Goal: Complete application form: Complete application form

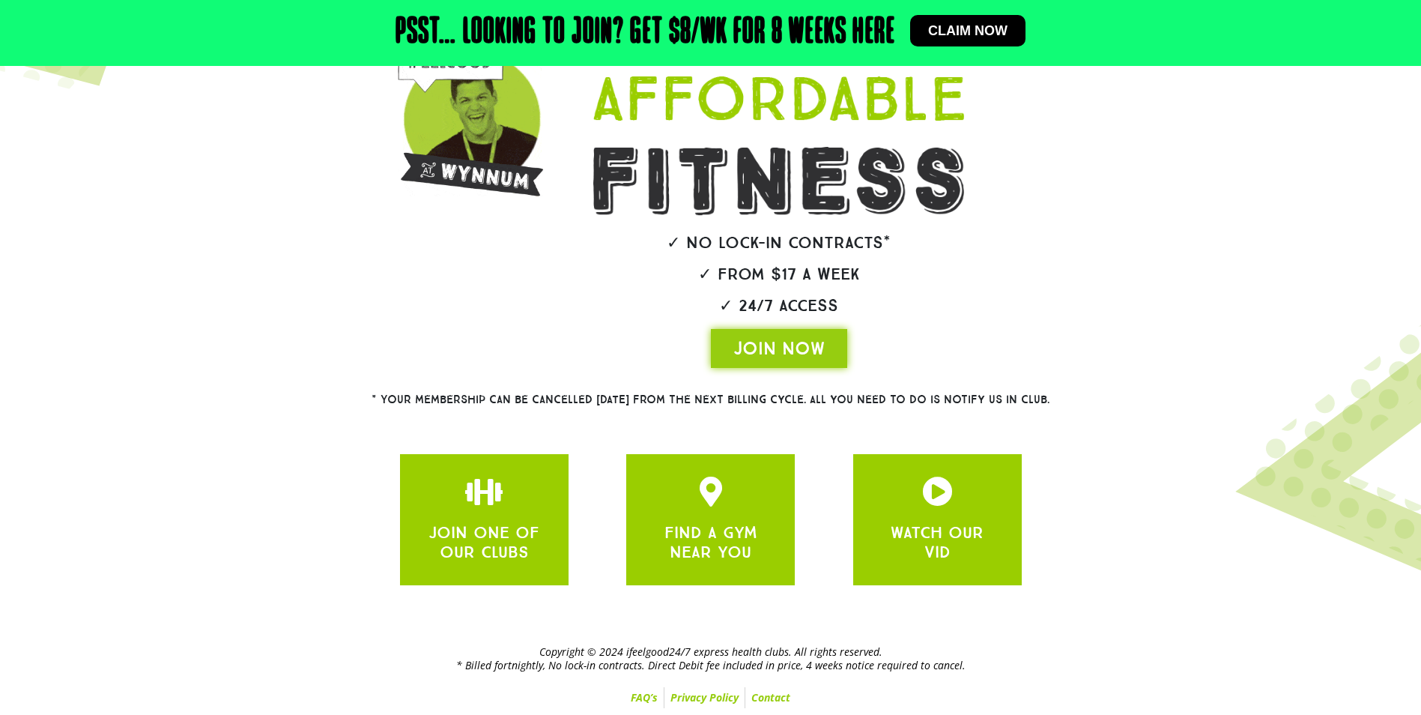
scroll to position [211, 0]
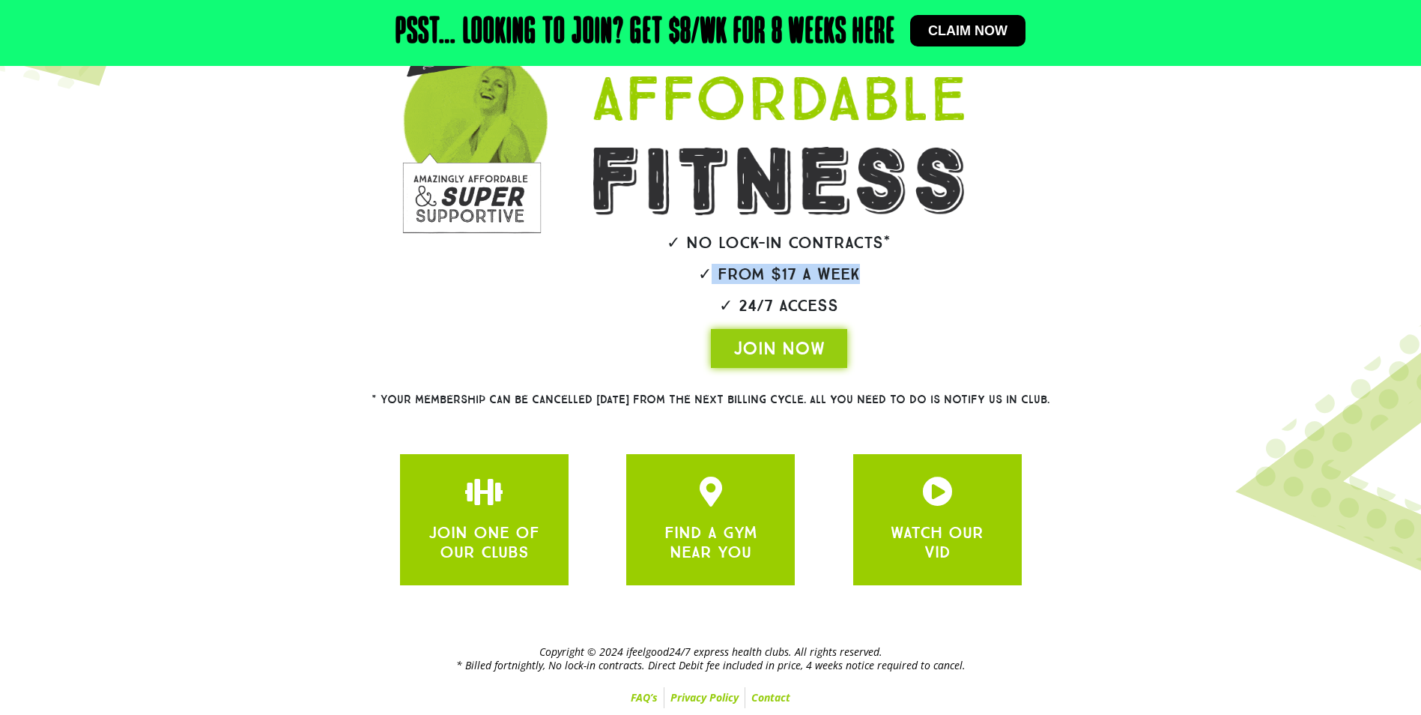
drag, startPoint x: 710, startPoint y: 273, endPoint x: 987, endPoint y: 259, distance: 276.8
click at [987, 259] on div "✓ No lock-in contracts* ✓ From $17 a week ✓ 24/7 Access JOIN NOW" at bounding box center [779, 175] width 478 height 402
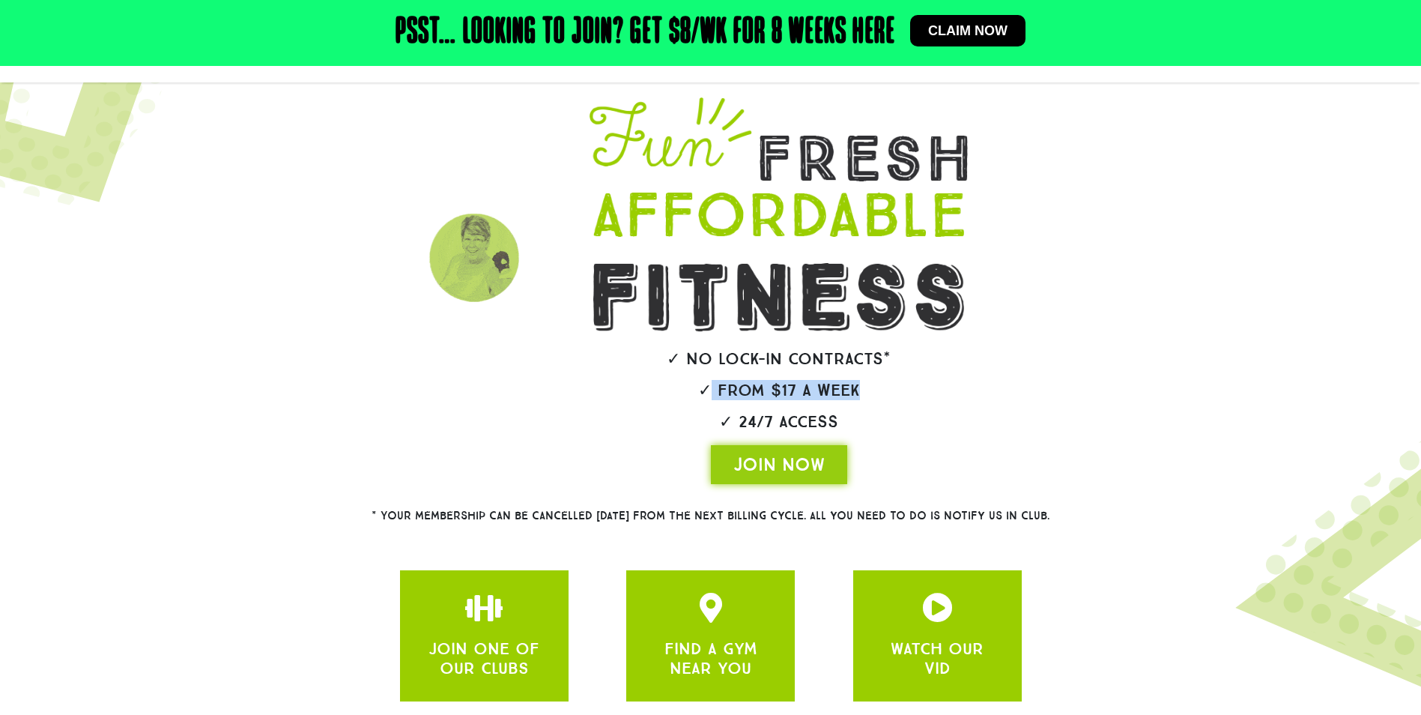
scroll to position [0, 0]
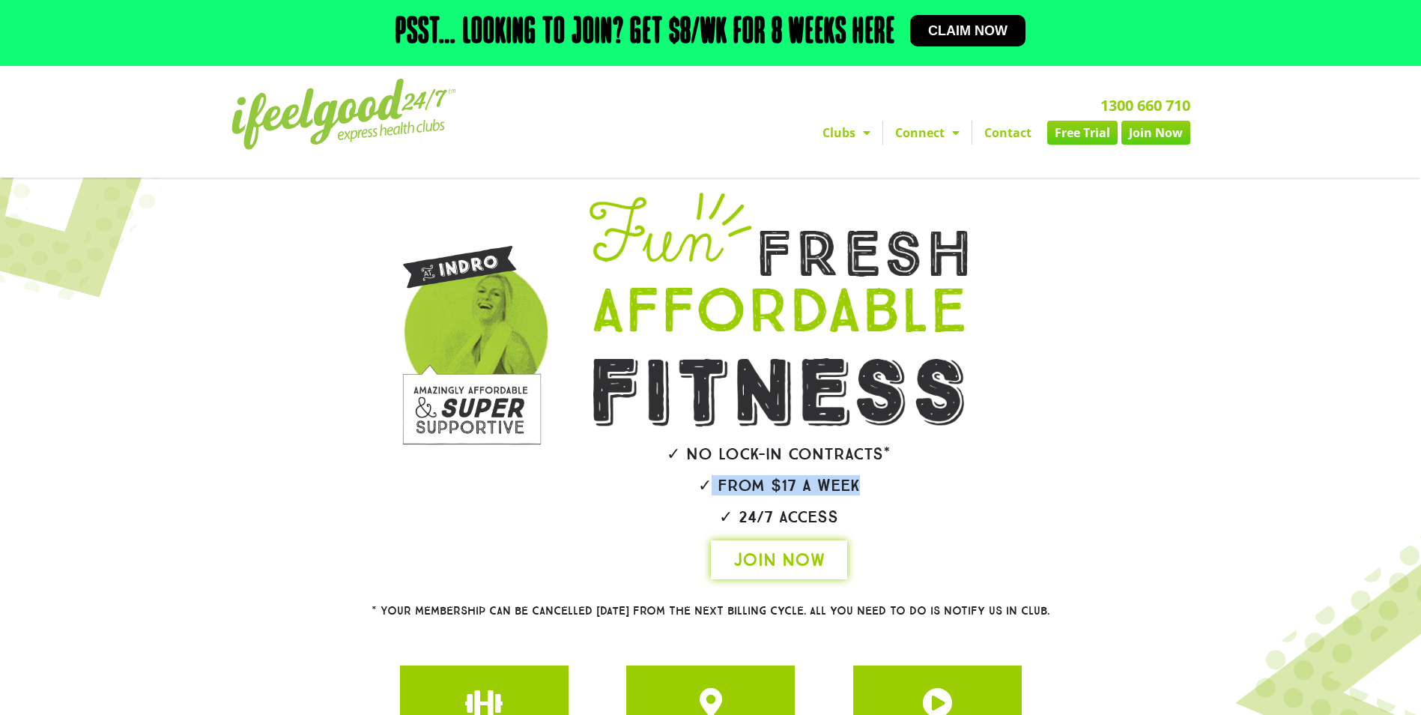
click at [805, 558] on span "JOIN NOW" at bounding box center [779, 560] width 91 height 24
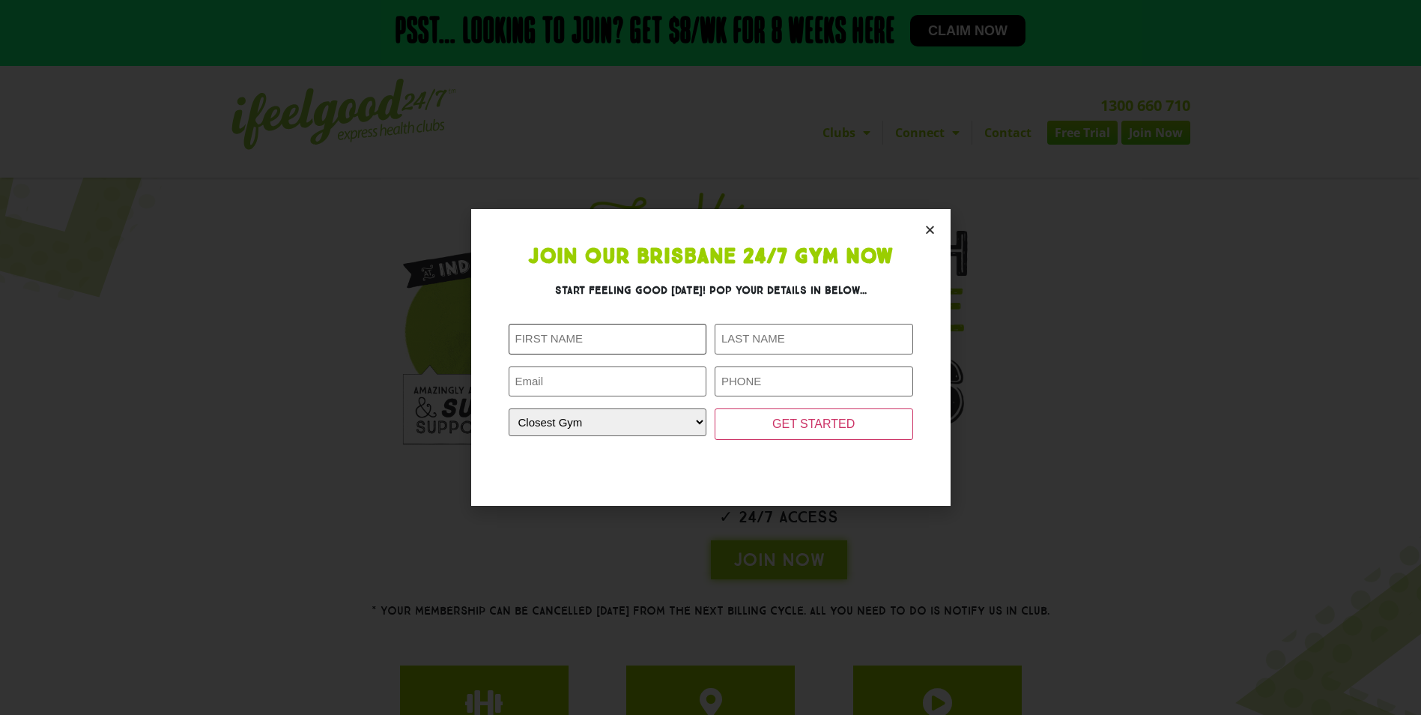
click at [690, 338] on input "First Name (Required)" at bounding box center [608, 339] width 199 height 31
type input "[PERSON_NAME]"
type input "Galimam"
type input "[EMAIL_ADDRESS][DOMAIN_NAME]"
drag, startPoint x: 816, startPoint y: 387, endPoint x: 707, endPoint y: 403, distance: 110.5
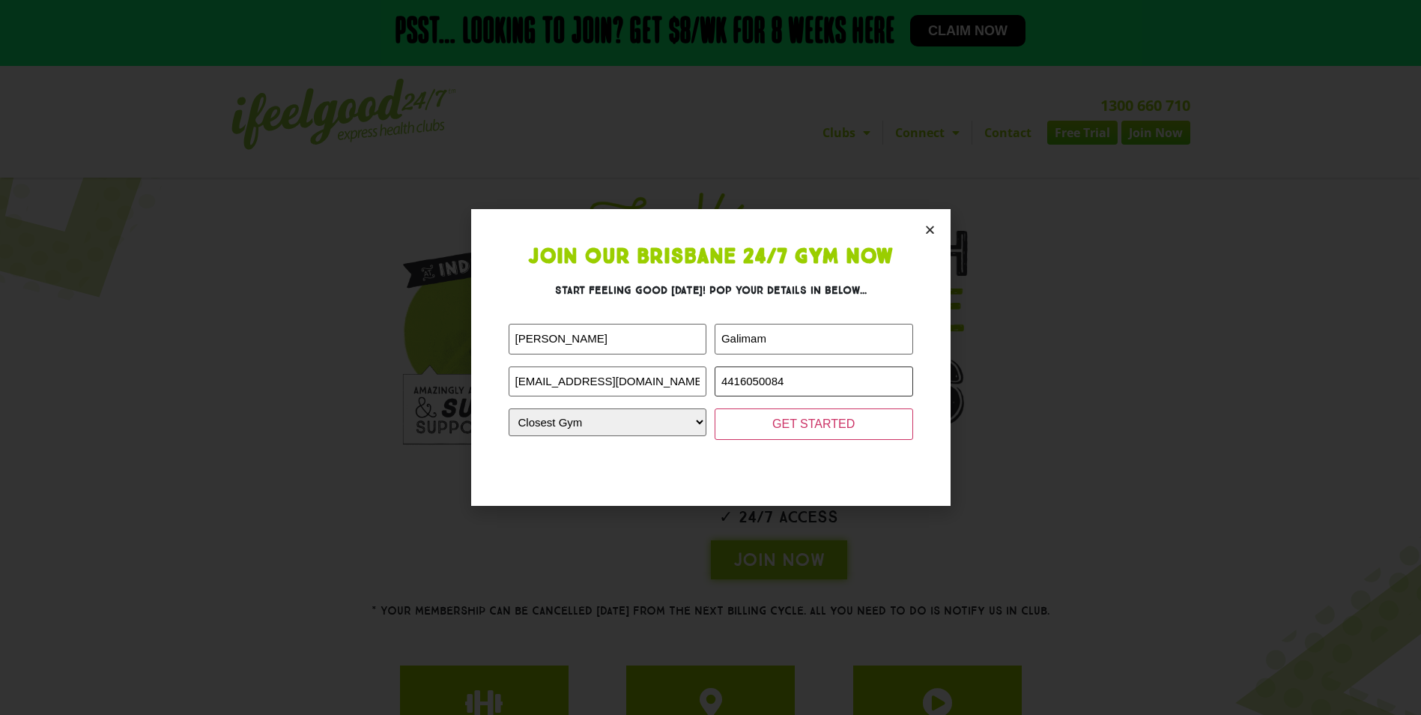
click at [707, 403] on div "First Name (Required) [PERSON_NAME] Last Name (Required) Galimam Email (Require…" at bounding box center [711, 382] width 405 height 116
type input "0416050084"
click at [583, 435] on select "Closest Gym [GEOGRAPHIC_DATA] [GEOGRAPHIC_DATA] [GEOGRAPHIC_DATA] [GEOGRAPHIC_D…" at bounding box center [608, 422] width 199 height 28
select select "[GEOGRAPHIC_DATA]"
click at [509, 408] on select "Closest Gym [GEOGRAPHIC_DATA] [GEOGRAPHIC_DATA] [GEOGRAPHIC_DATA] [GEOGRAPHIC_D…" at bounding box center [608, 422] width 199 height 28
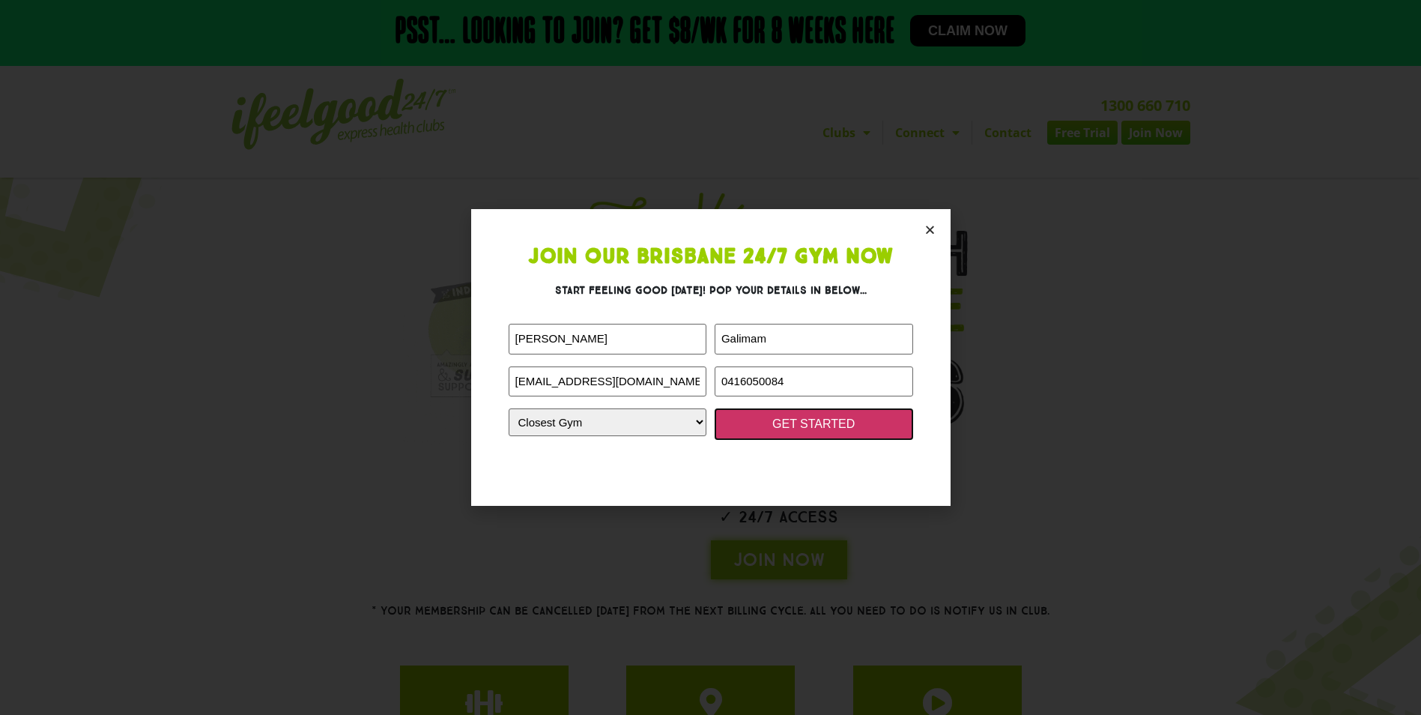
click at [803, 416] on input "GET STARTED" at bounding box center [814, 423] width 199 height 31
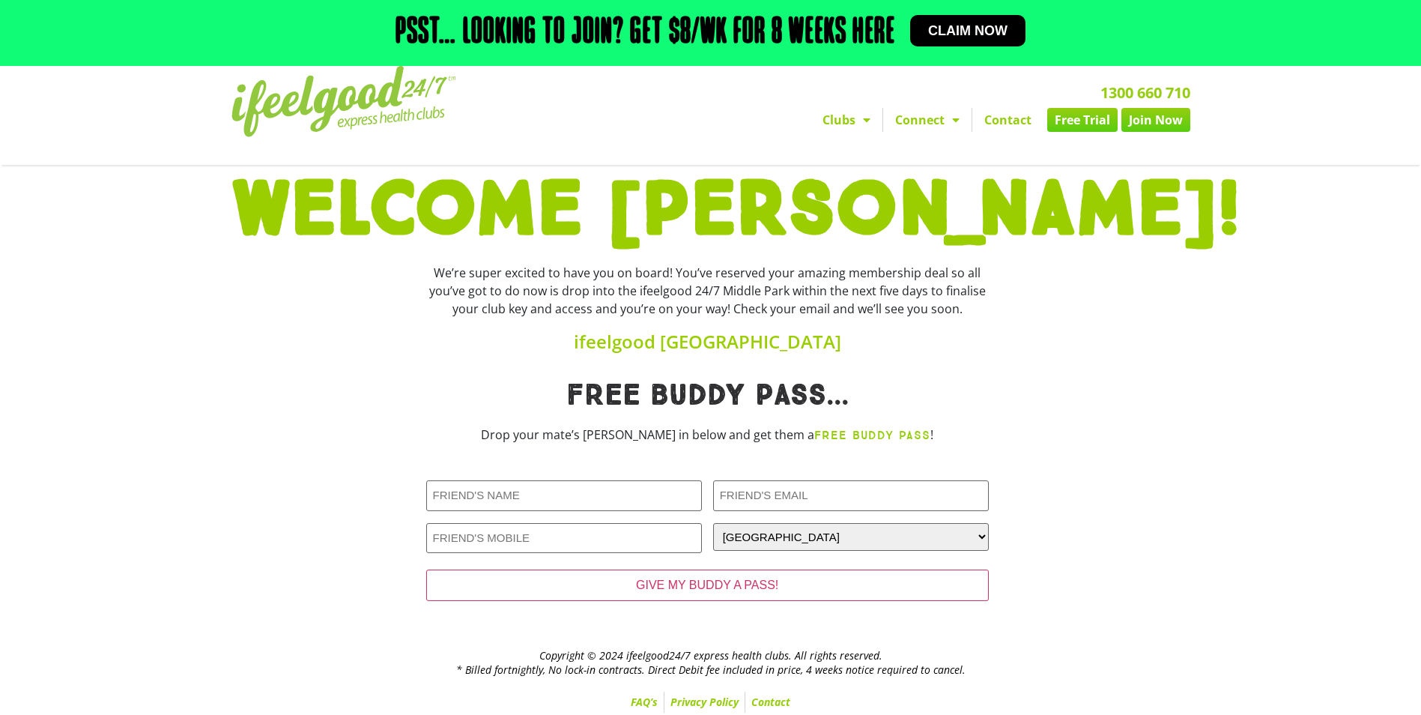
scroll to position [18, 0]
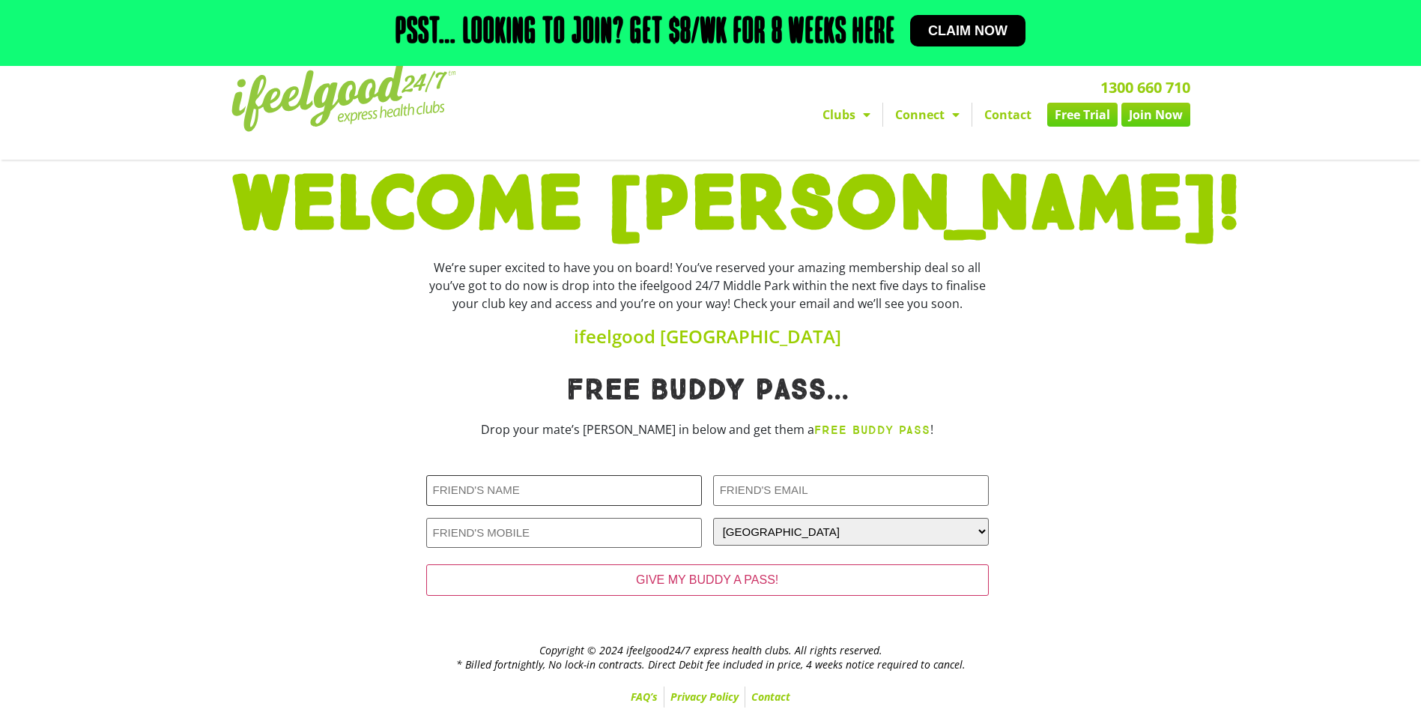
click at [661, 496] on input "Friends Name (Required)" at bounding box center [564, 490] width 276 height 31
type input "Kiarna"
click at [796, 504] on input "Friends Email (Required)" at bounding box center [851, 490] width 276 height 31
type input "k"
type input "kiarnaquinn72@gmail.com"
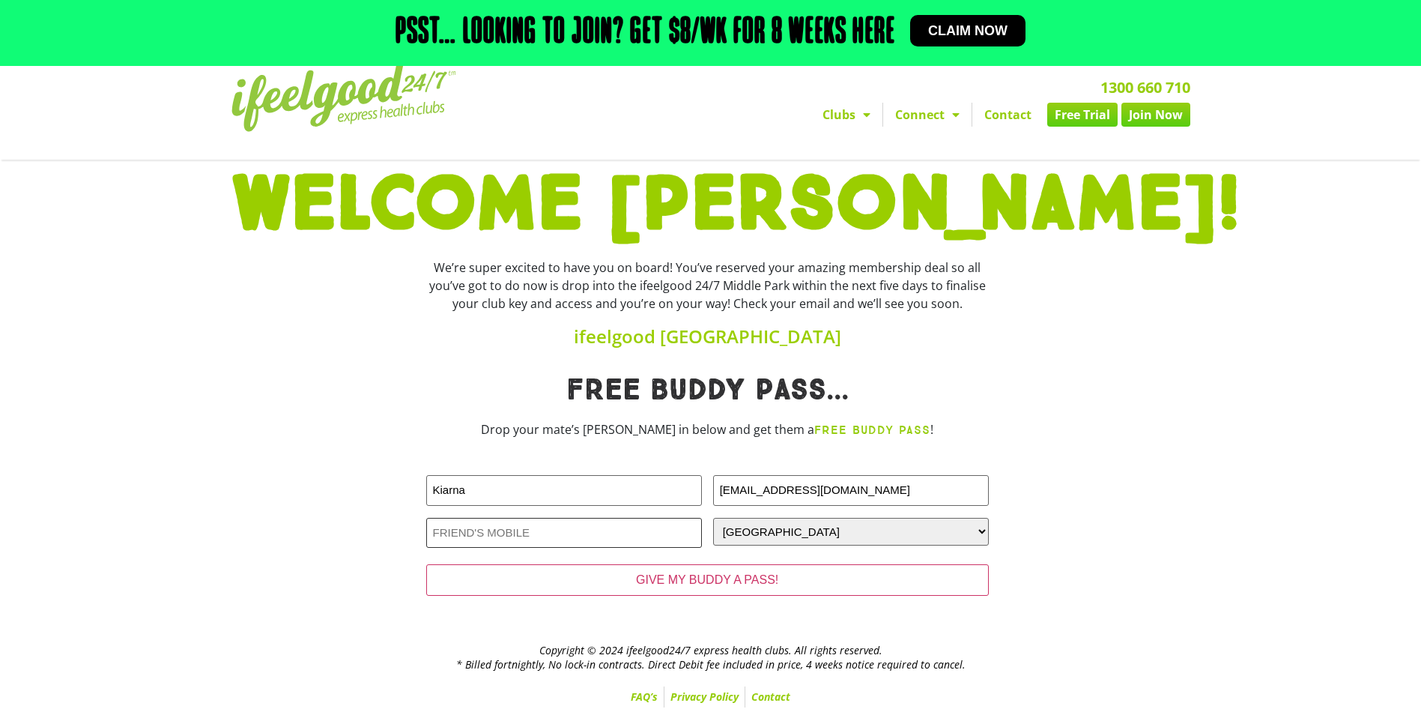
click at [649, 526] on input "Friends Phone (Required)" at bounding box center [564, 533] width 276 height 31
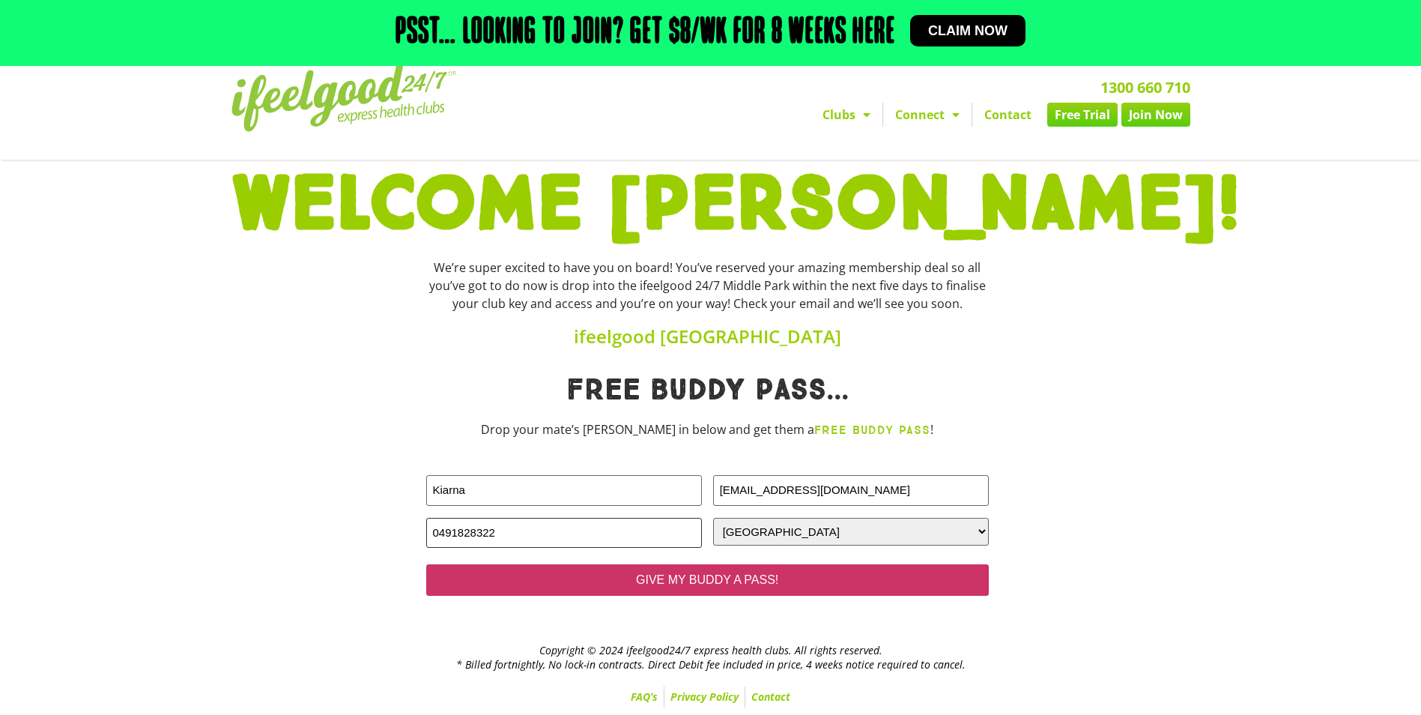
type input "0491828322"
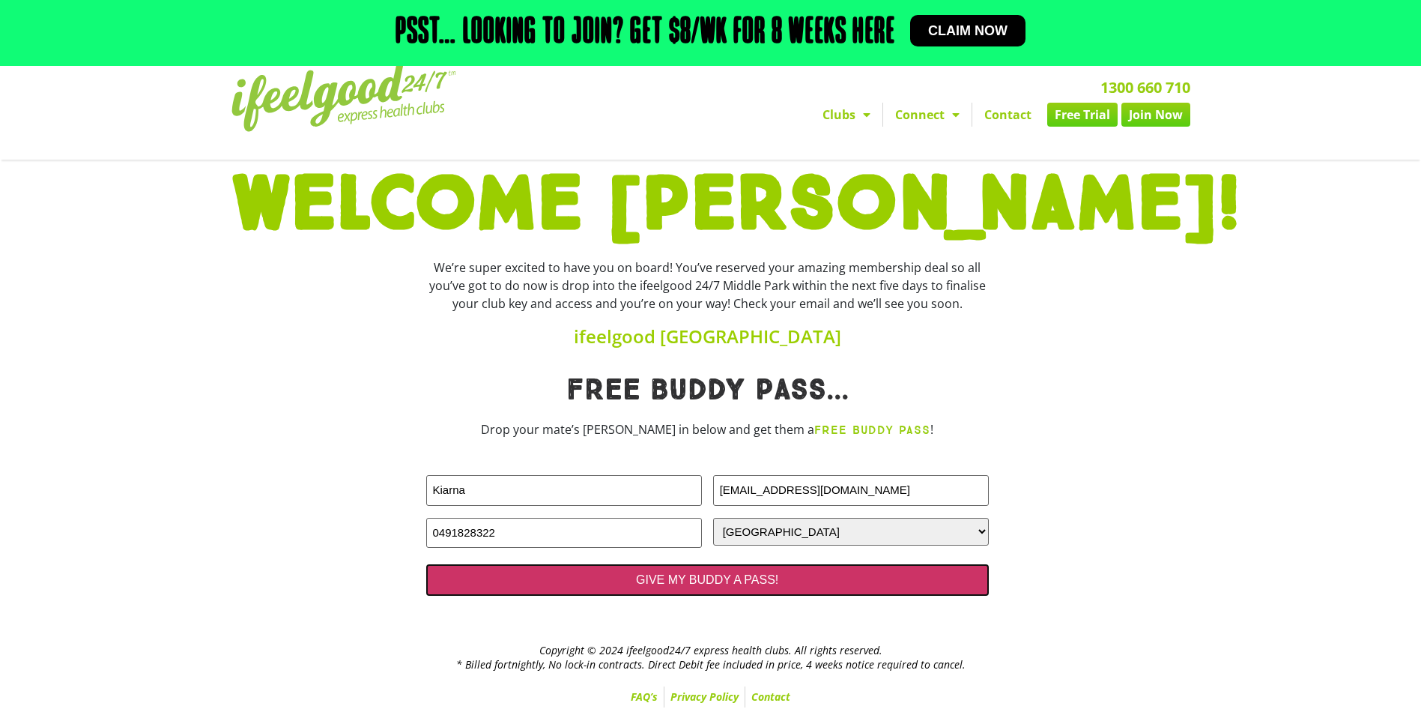
click at [662, 579] on input "GIVE MY BUDDY A PASS!" at bounding box center [707, 579] width 563 height 31
